Goal: Transaction & Acquisition: Purchase product/service

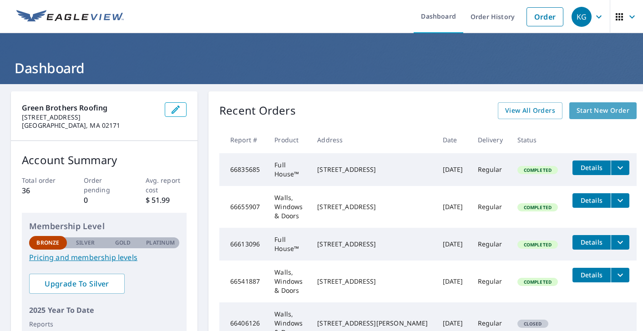
click at [585, 115] on span "Start New Order" at bounding box center [603, 110] width 53 height 11
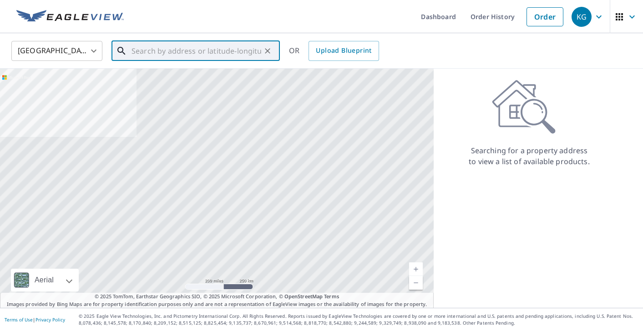
click at [192, 47] on input "text" at bounding box center [197, 50] width 130 height 25
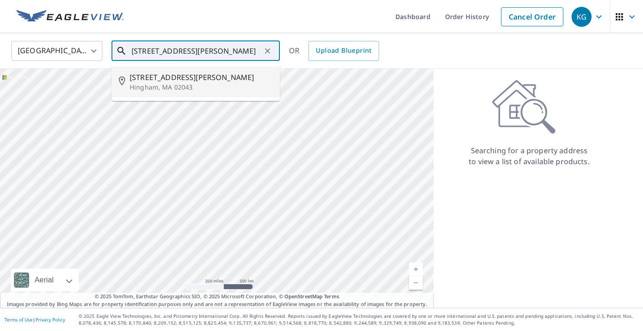
click at [163, 83] on p "Hingham, MA 02043" at bounding box center [201, 87] width 143 height 9
type input "[STREET_ADDRESS][PERSON_NAME]"
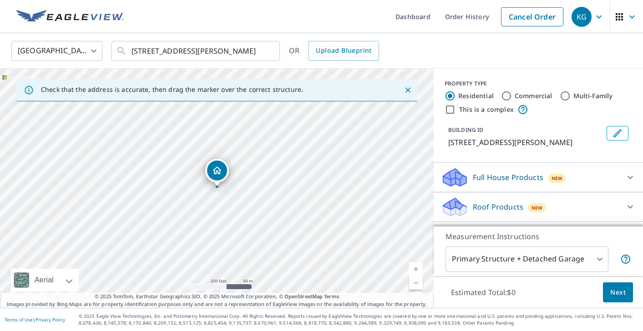
scroll to position [55, 0]
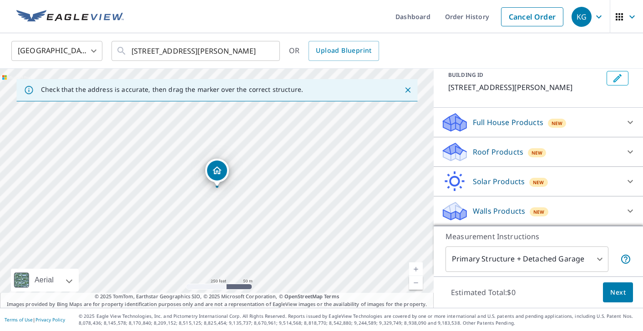
click at [632, 210] on icon at bounding box center [630, 211] width 5 height 3
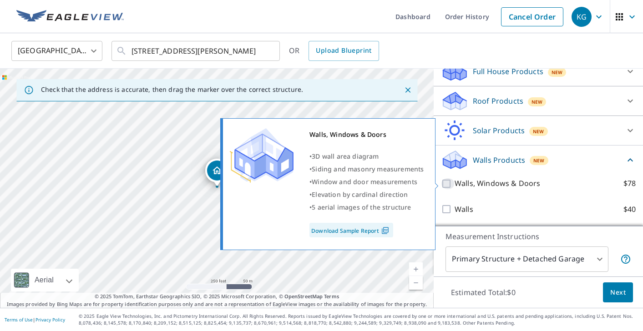
click at [447, 183] on input "Walls, Windows & Doors $78" at bounding box center [448, 183] width 14 height 11
checkbox input "true"
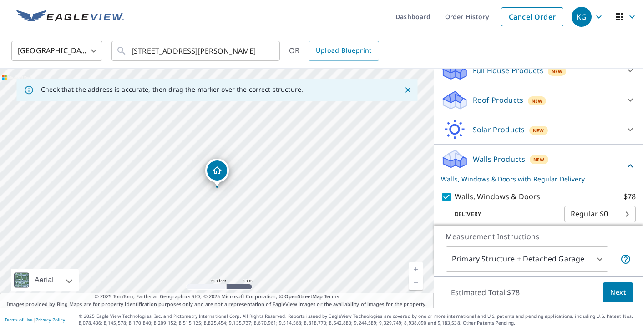
scroll to position [141, 0]
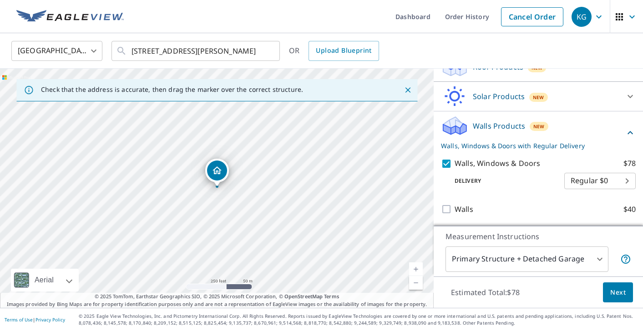
click at [601, 260] on body "KG KG Dashboard Order History Cancel Order KG [GEOGRAPHIC_DATA] [GEOGRAPHIC_DAT…" at bounding box center [321, 165] width 643 height 331
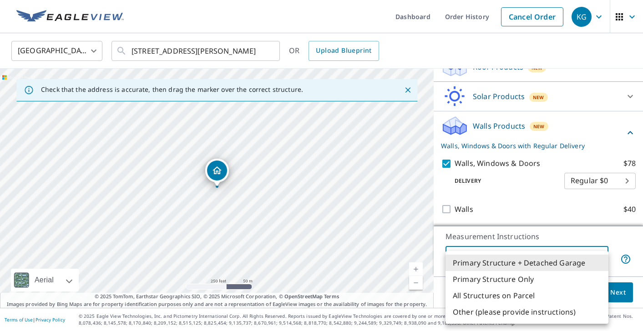
click at [543, 280] on li "Primary Structure Only" at bounding box center [527, 279] width 163 height 16
type input "2"
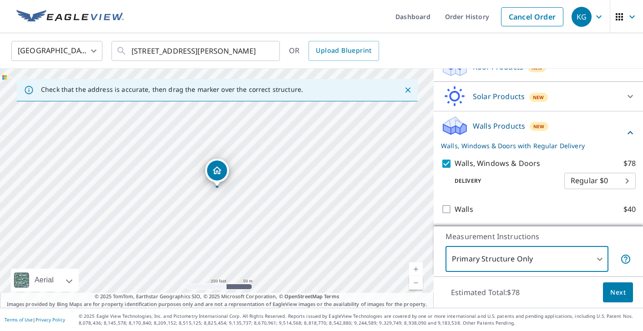
click at [617, 293] on span "Next" at bounding box center [618, 292] width 15 height 11
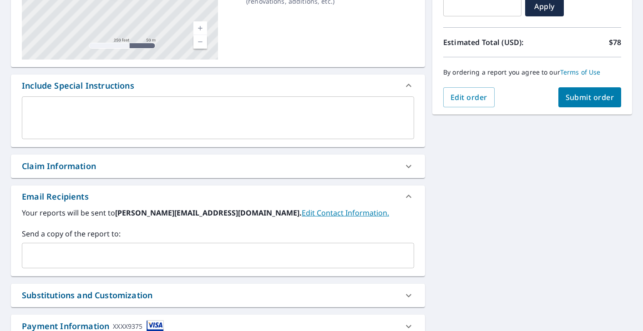
scroll to position [180, 0]
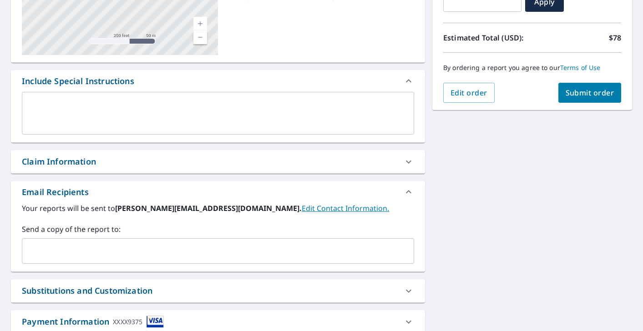
click at [413, 160] on icon at bounding box center [408, 162] width 11 height 11
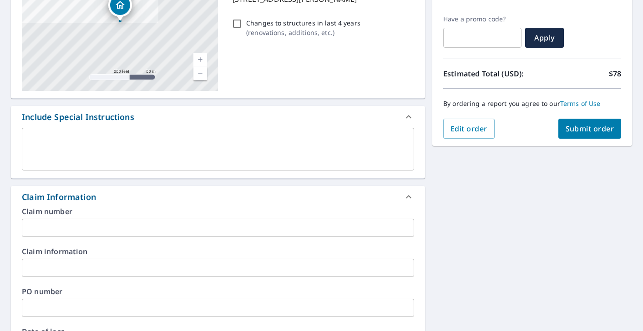
scroll to position [0, 0]
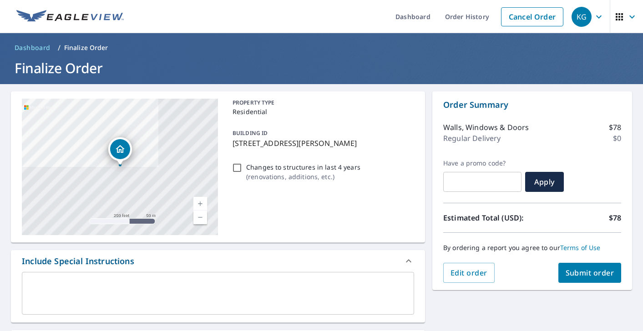
click at [600, 275] on span "Submit order" at bounding box center [590, 273] width 49 height 10
